Goal: Check status: Check status

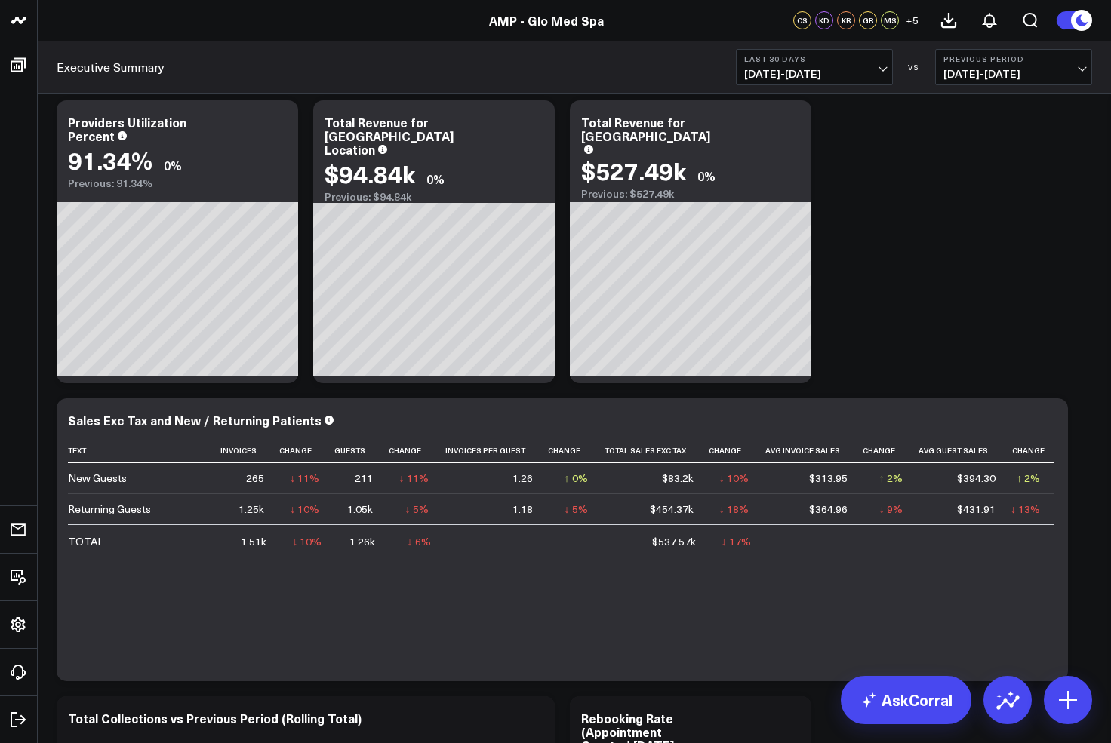
scroll to position [305, 0]
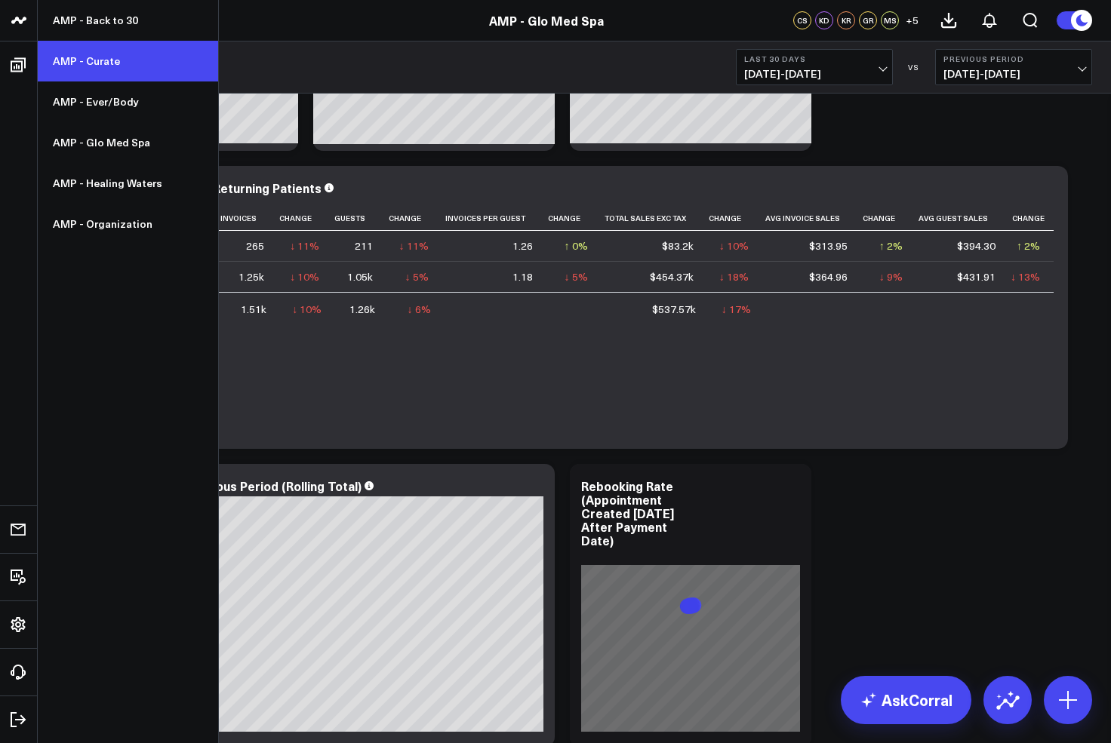
click at [88, 66] on link "AMP - Curate" at bounding box center [128, 61] width 180 height 41
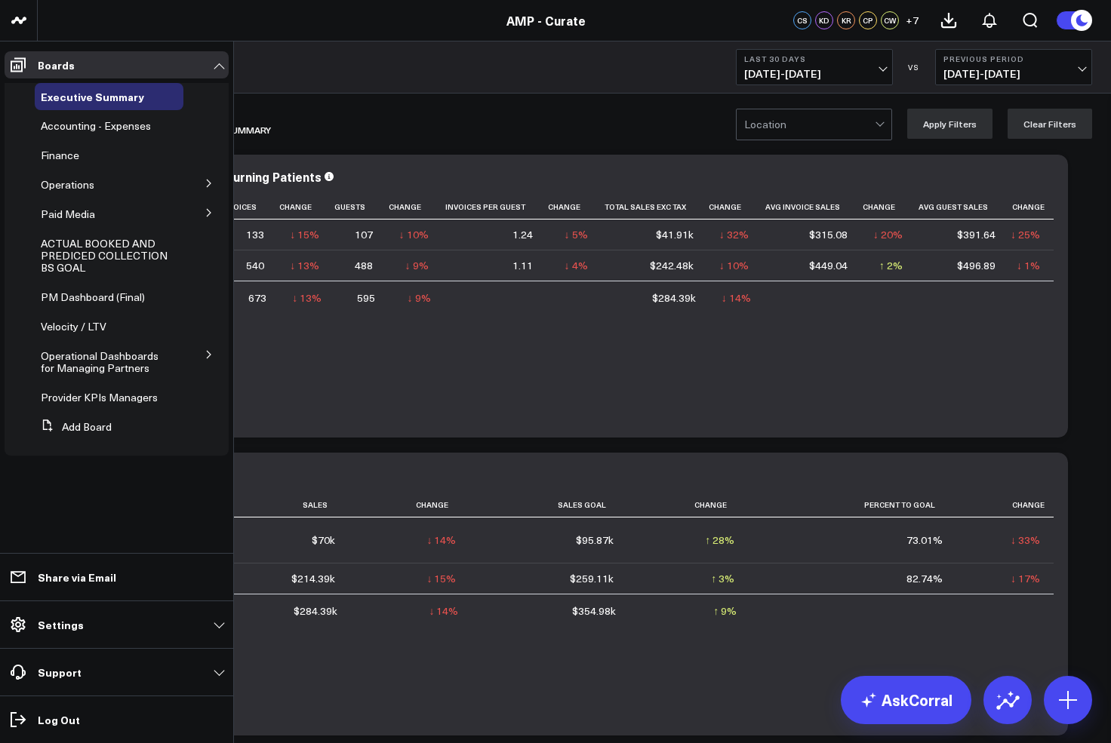
click at [208, 177] on button at bounding box center [208, 182] width 39 height 23
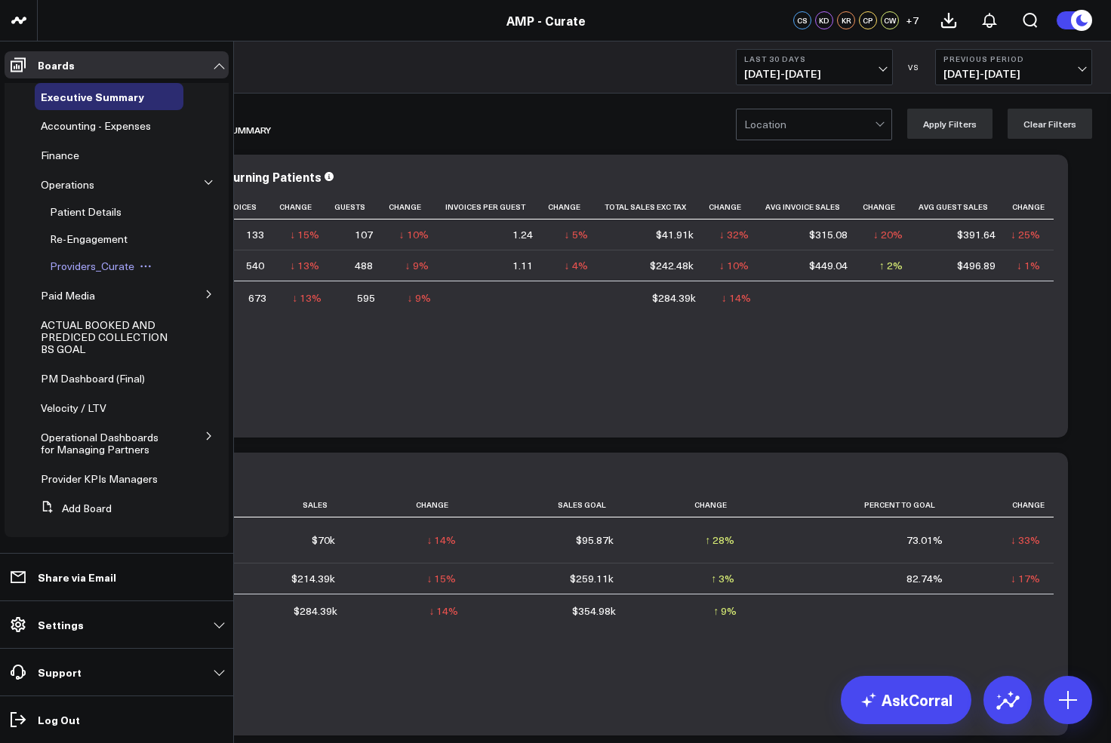
click at [113, 262] on span "Providers_Curate" at bounding box center [92, 266] width 85 height 14
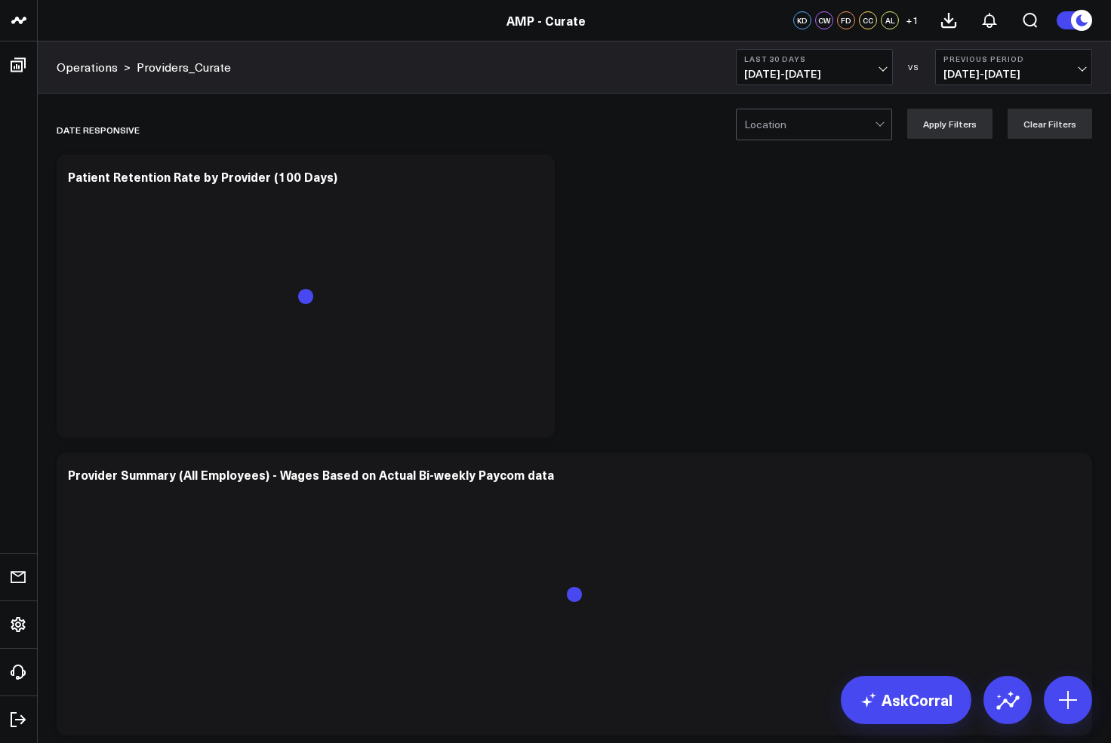
click at [853, 66] on button "Last 30 Days [DATE] - [DATE]" at bounding box center [814, 67] width 157 height 36
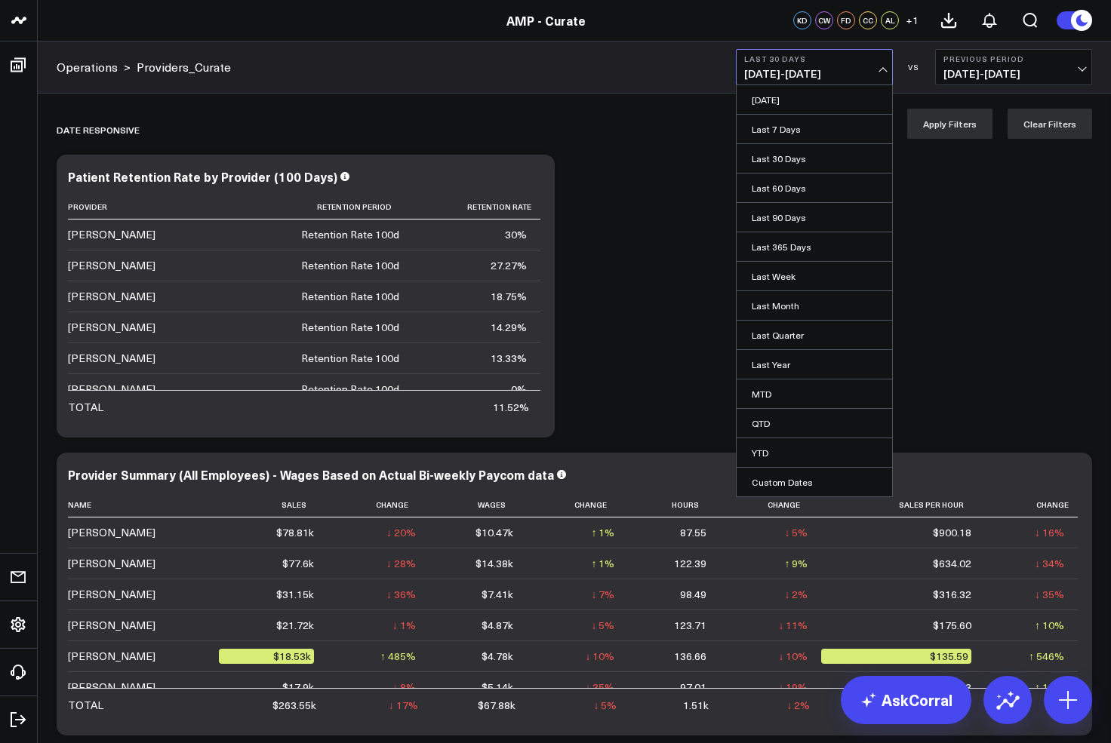
click at [807, 243] on link "Last 365 Days" at bounding box center [813, 246] width 155 height 29
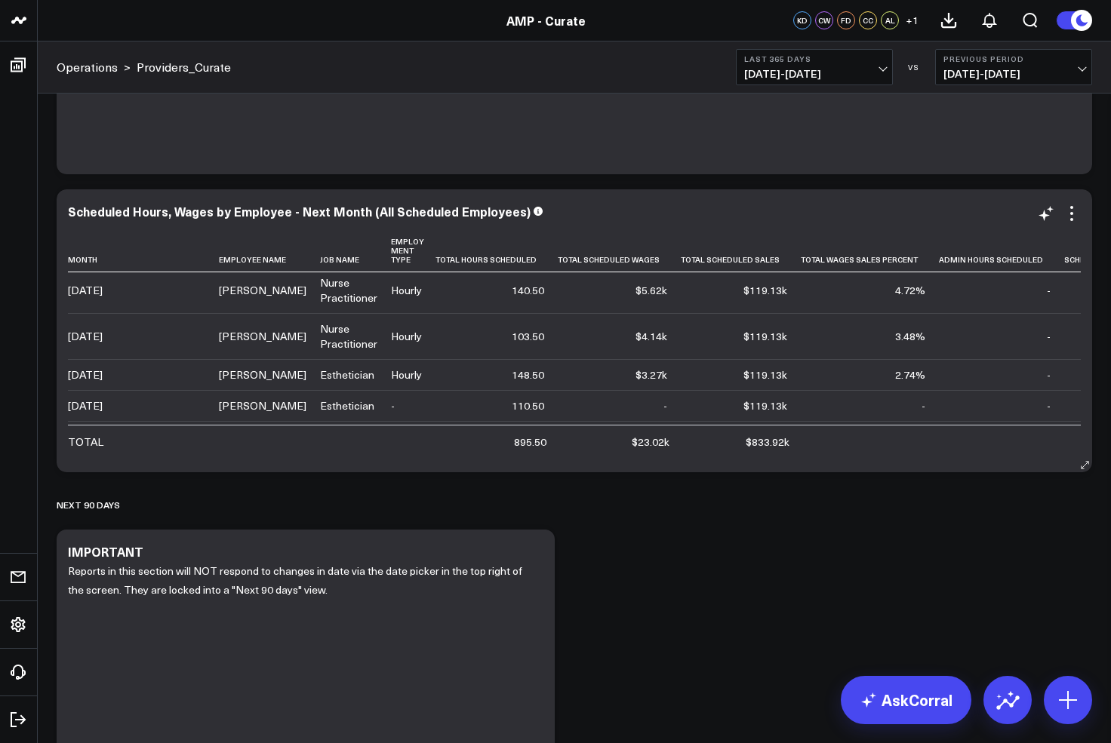
scroll to position [177, 0]
